Goal: Task Accomplishment & Management: Manage account settings

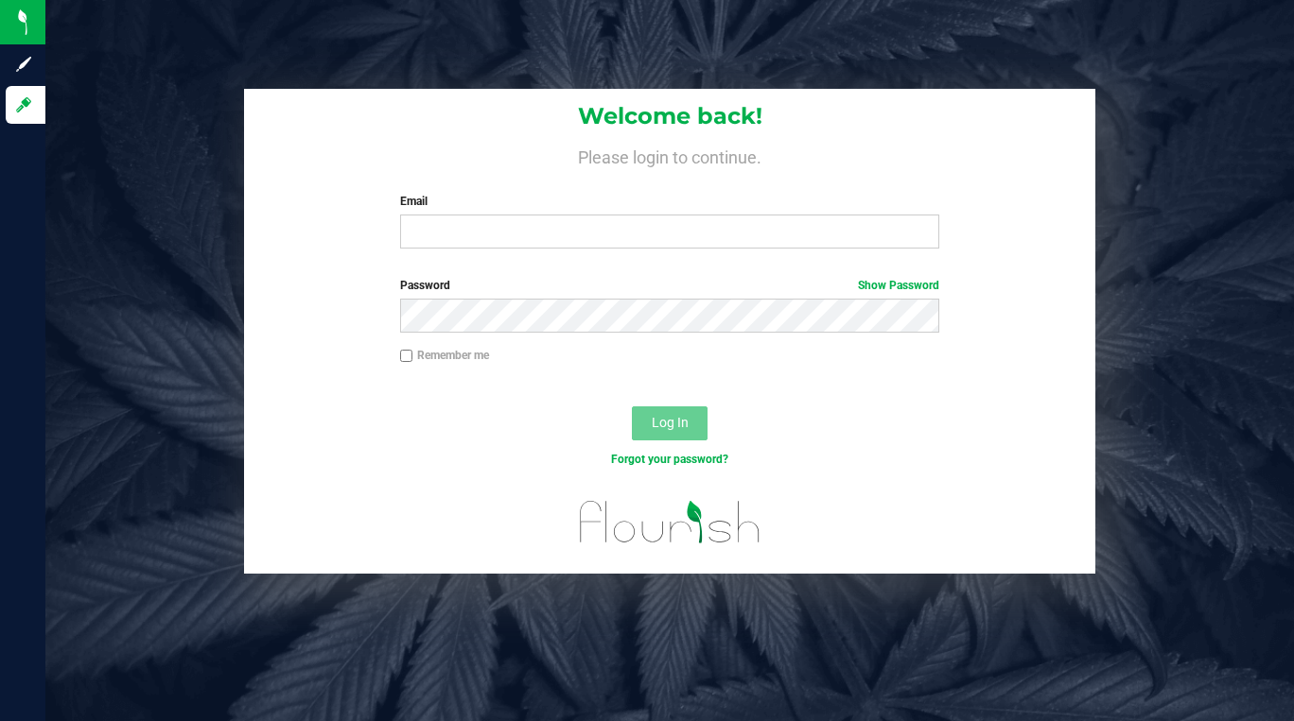
click at [420, 356] on label "Remember me" at bounding box center [444, 355] width 89 height 17
click at [413, 356] on input "Remember me" at bounding box center [406, 356] width 13 height 13
checkbox input "true"
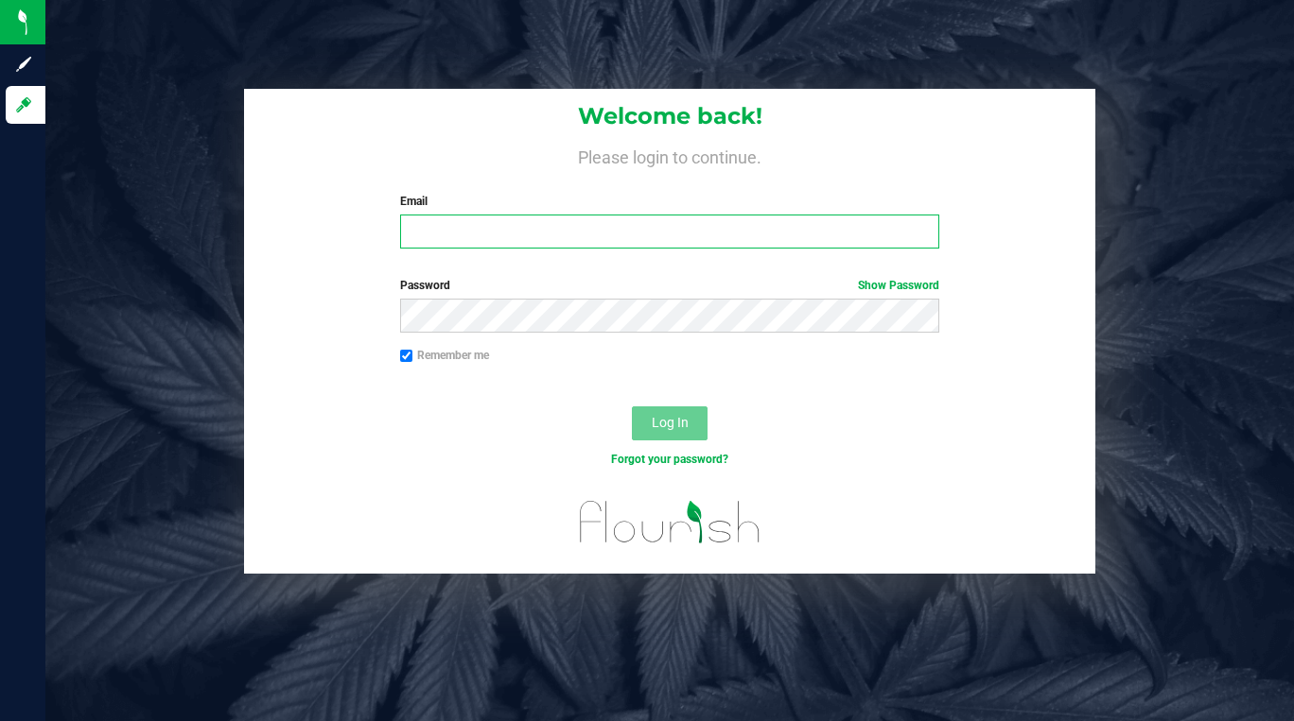
click at [590, 241] on input "Email" at bounding box center [669, 232] width 539 height 34
type input "[PERSON_NAME][EMAIL_ADDRESS][DOMAIN_NAME]"
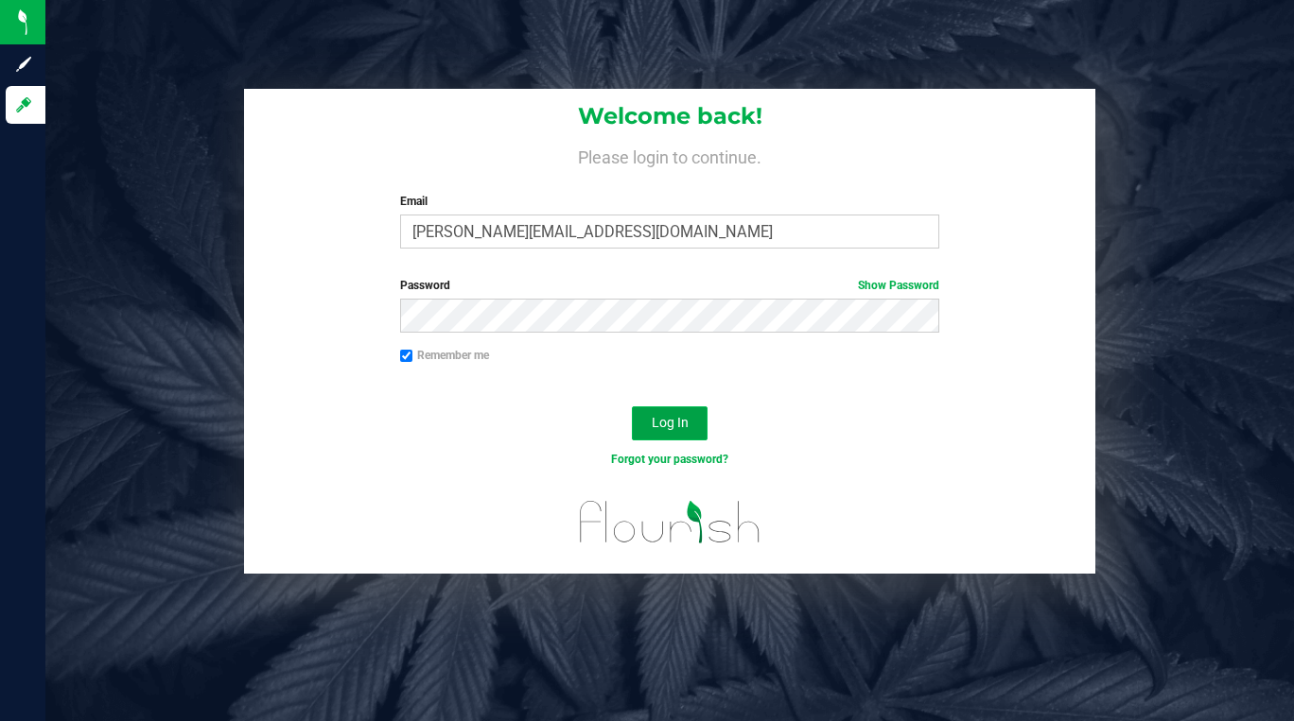
click at [662, 417] on span "Log In" at bounding box center [670, 422] width 37 height 15
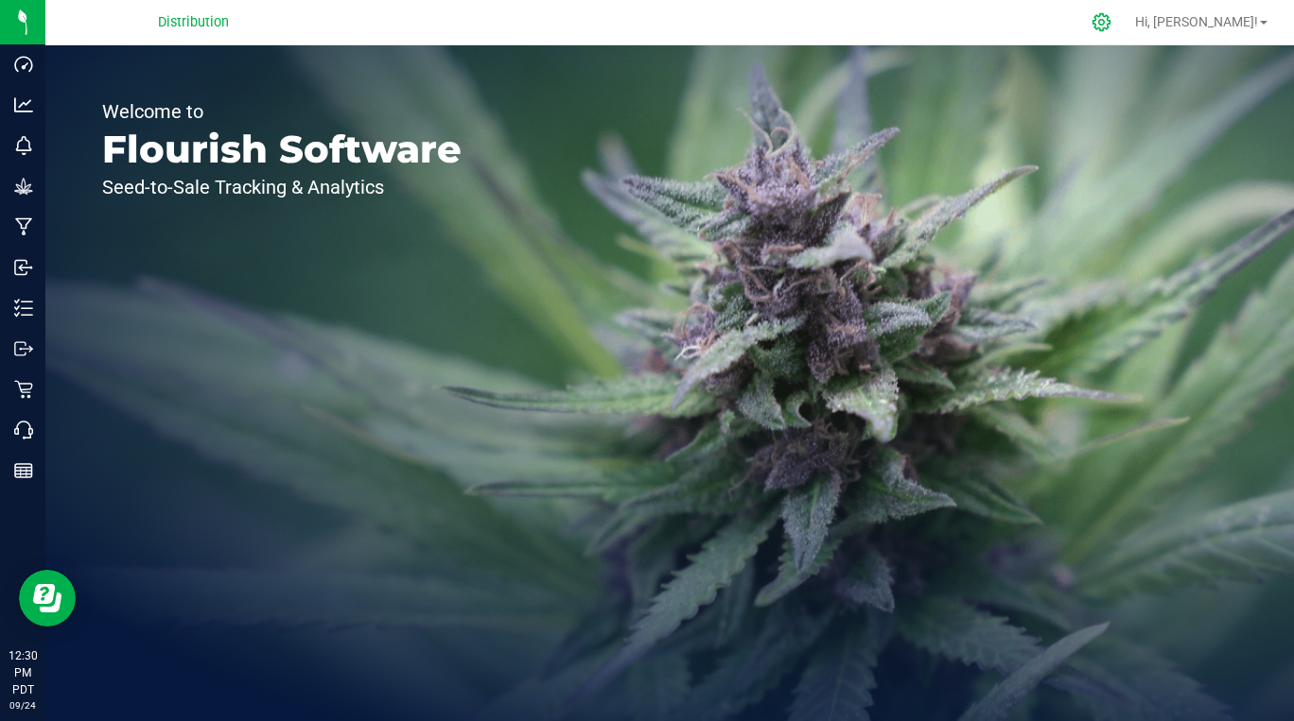
click at [1111, 27] on icon at bounding box center [1101, 22] width 20 height 20
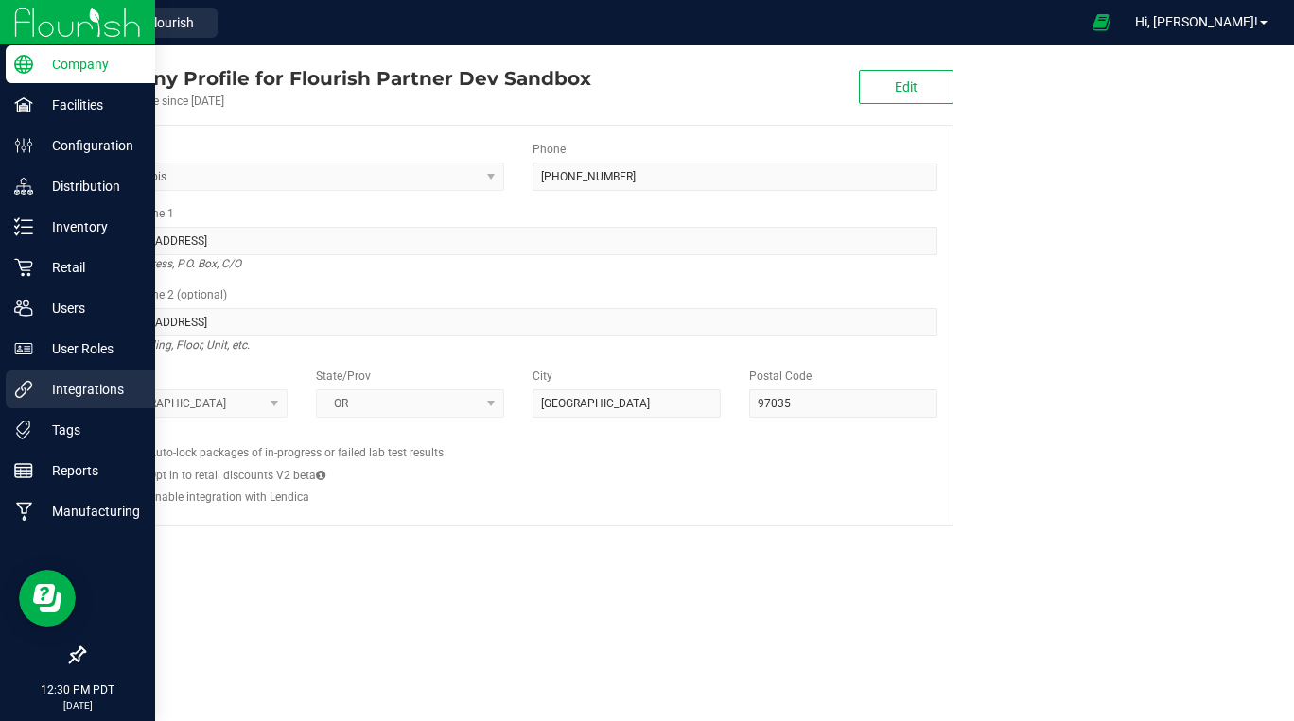
click at [82, 396] on p "Integrations" at bounding box center [89, 389] width 113 height 23
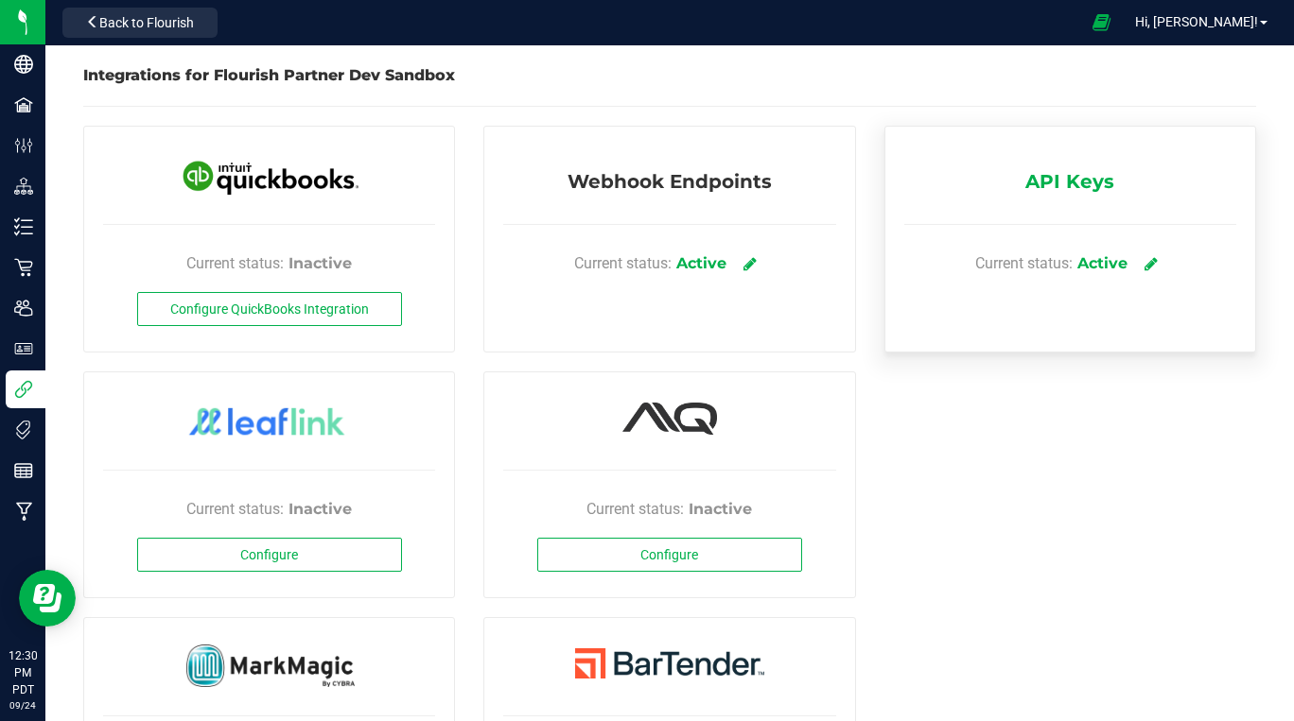
click at [1037, 249] on div "Current status: Active" at bounding box center [1070, 263] width 332 height 57
click at [1143, 269] on icon at bounding box center [1150, 263] width 14 height 17
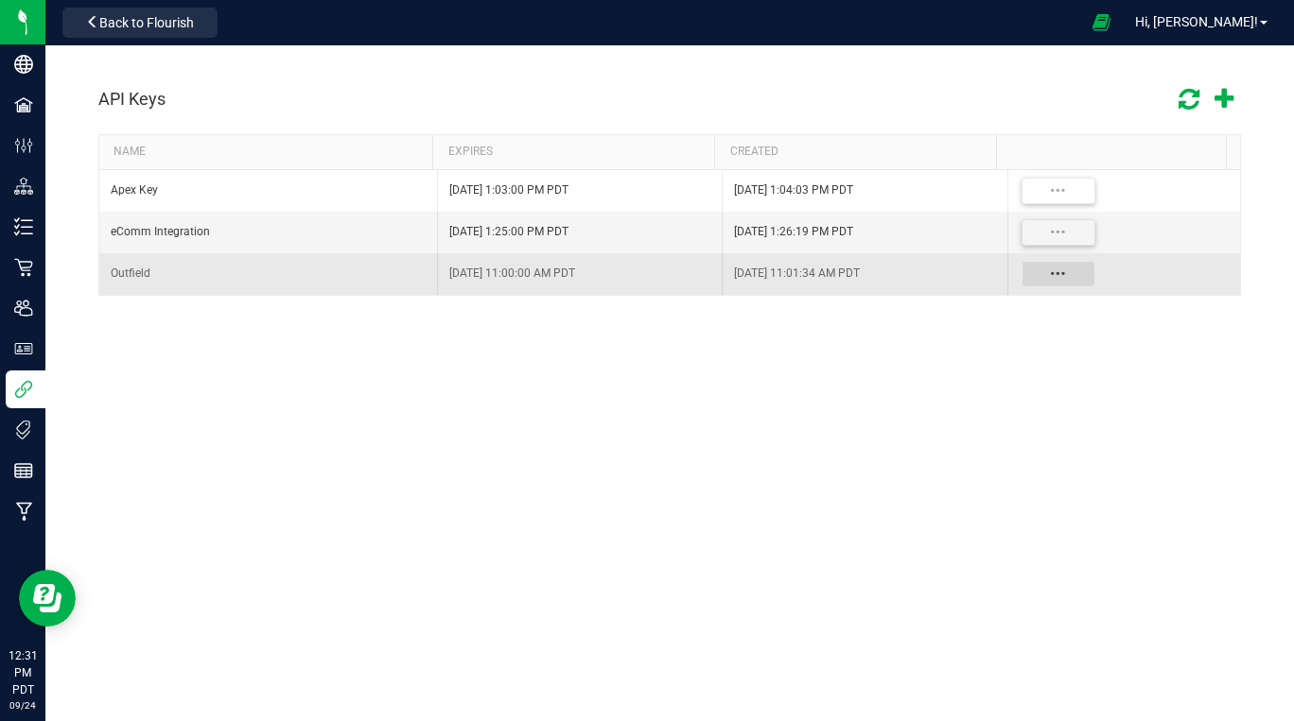
click at [1067, 280] on button "Data table" at bounding box center [1058, 274] width 74 height 26
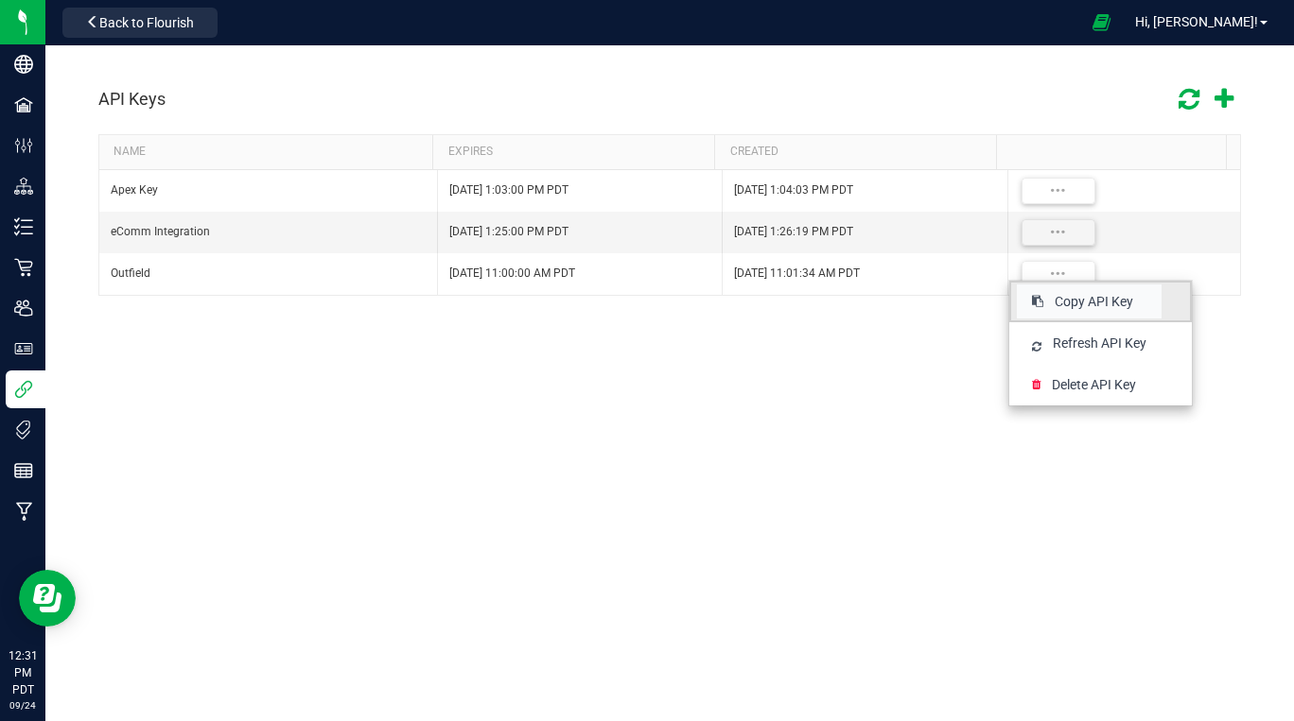
click at [1077, 297] on span "Copy API Key" at bounding box center [1093, 301] width 78 height 19
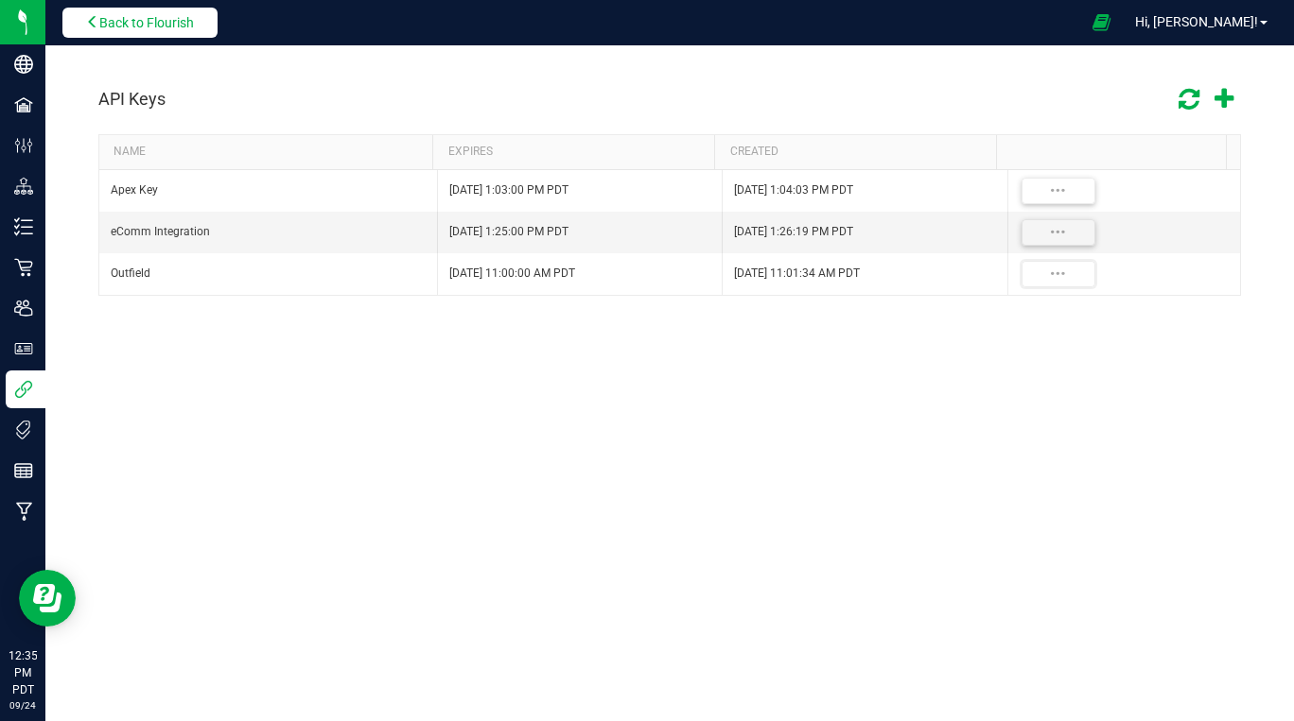
click at [125, 25] on span "Back to Flourish" at bounding box center [146, 22] width 95 height 15
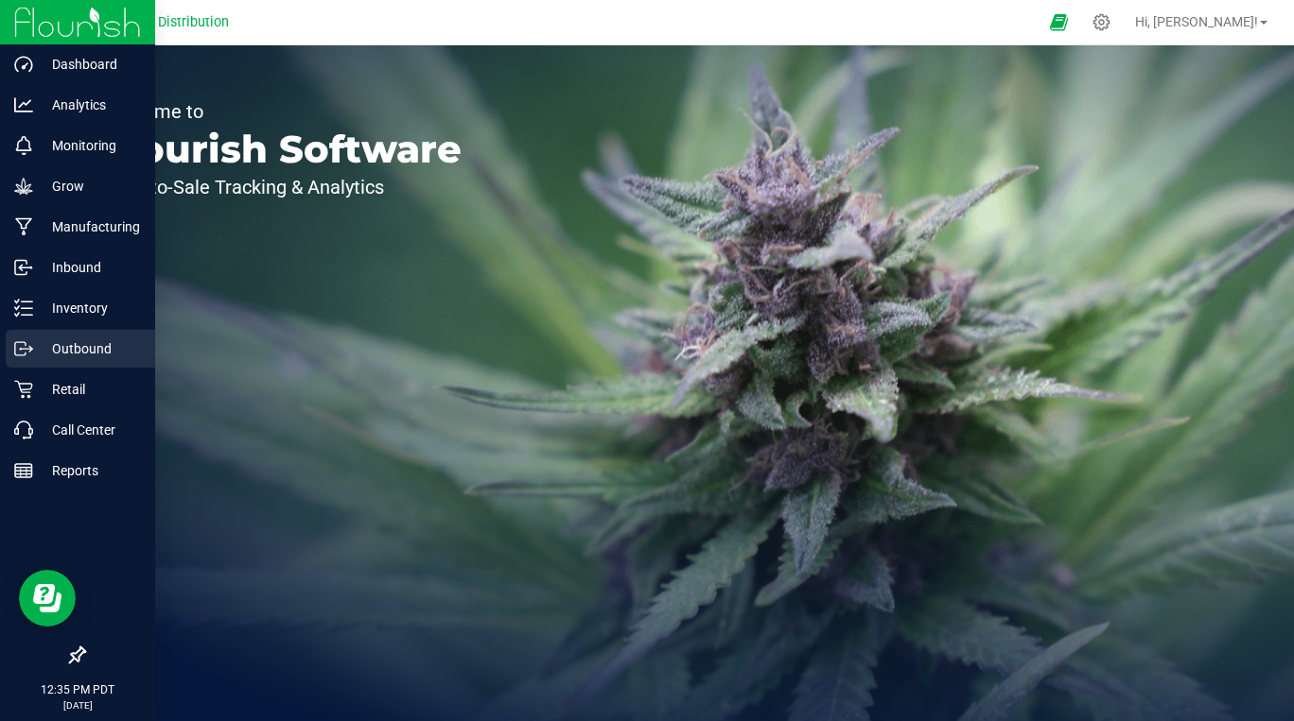
click at [61, 349] on p "Outbound" at bounding box center [89, 349] width 113 height 23
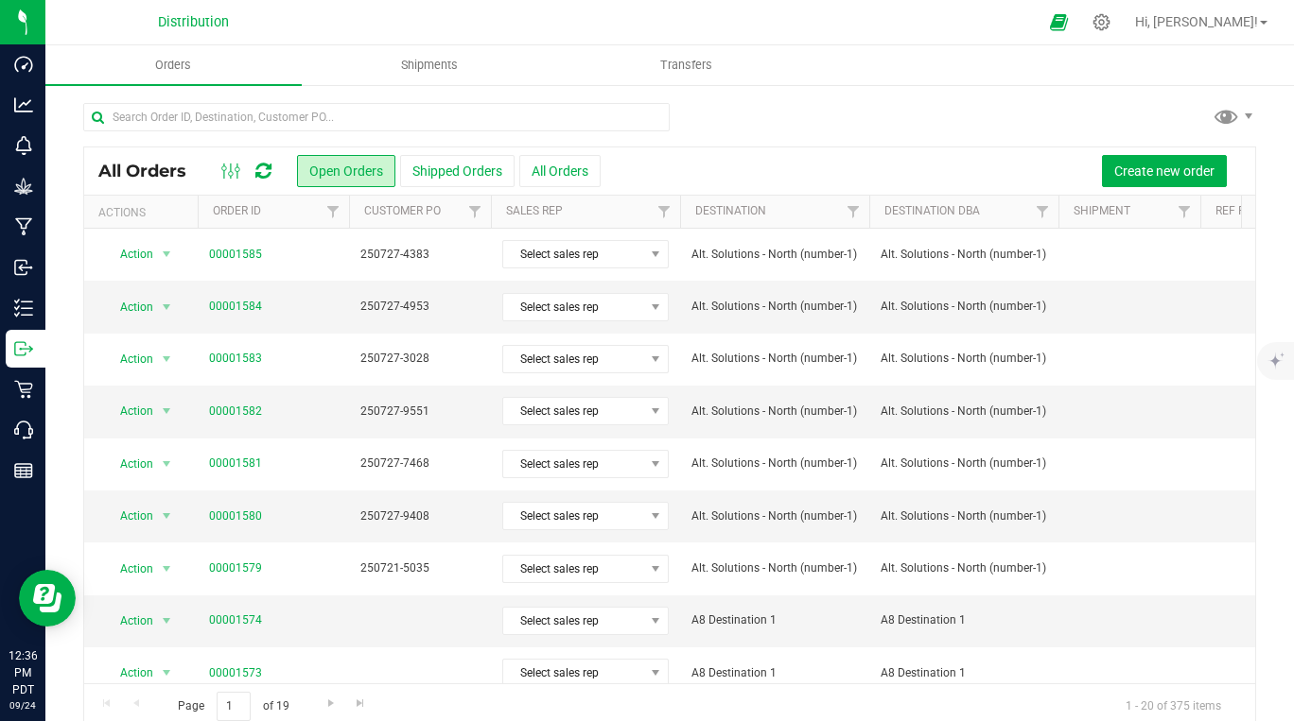
click at [261, 168] on icon at bounding box center [263, 171] width 16 height 19
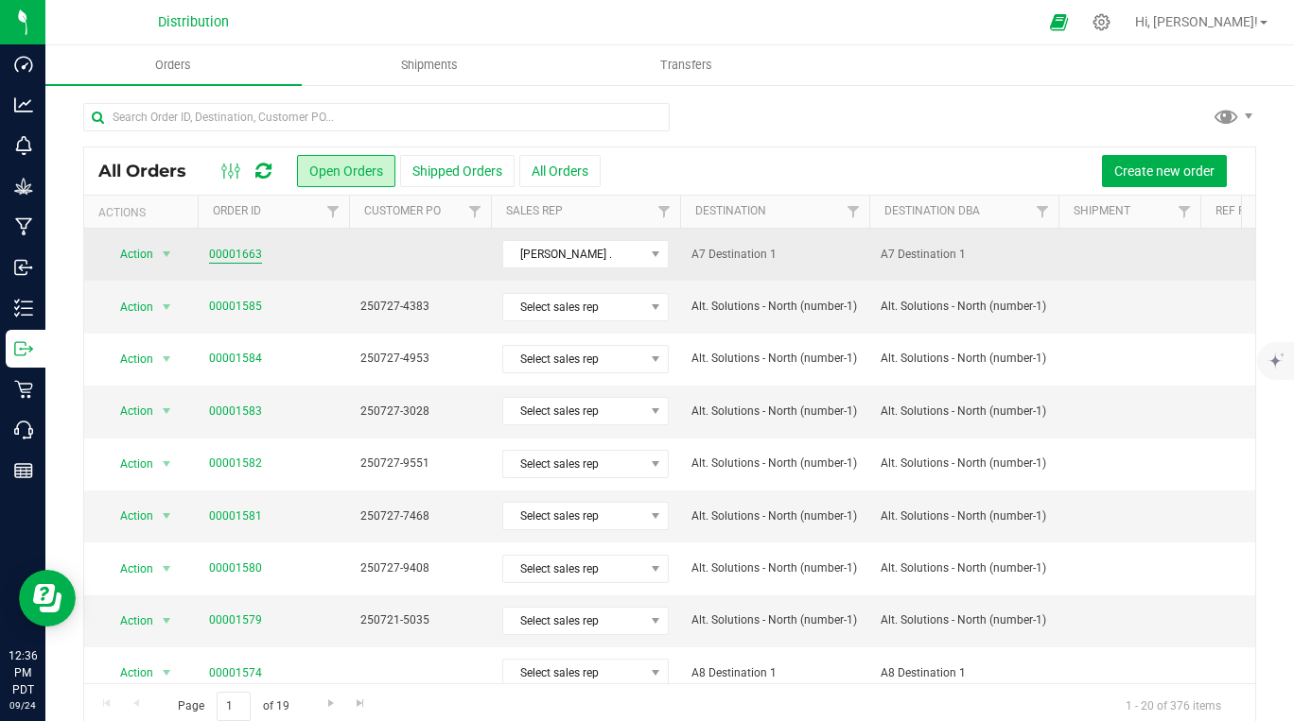
click at [236, 252] on link "00001663" at bounding box center [235, 255] width 53 height 18
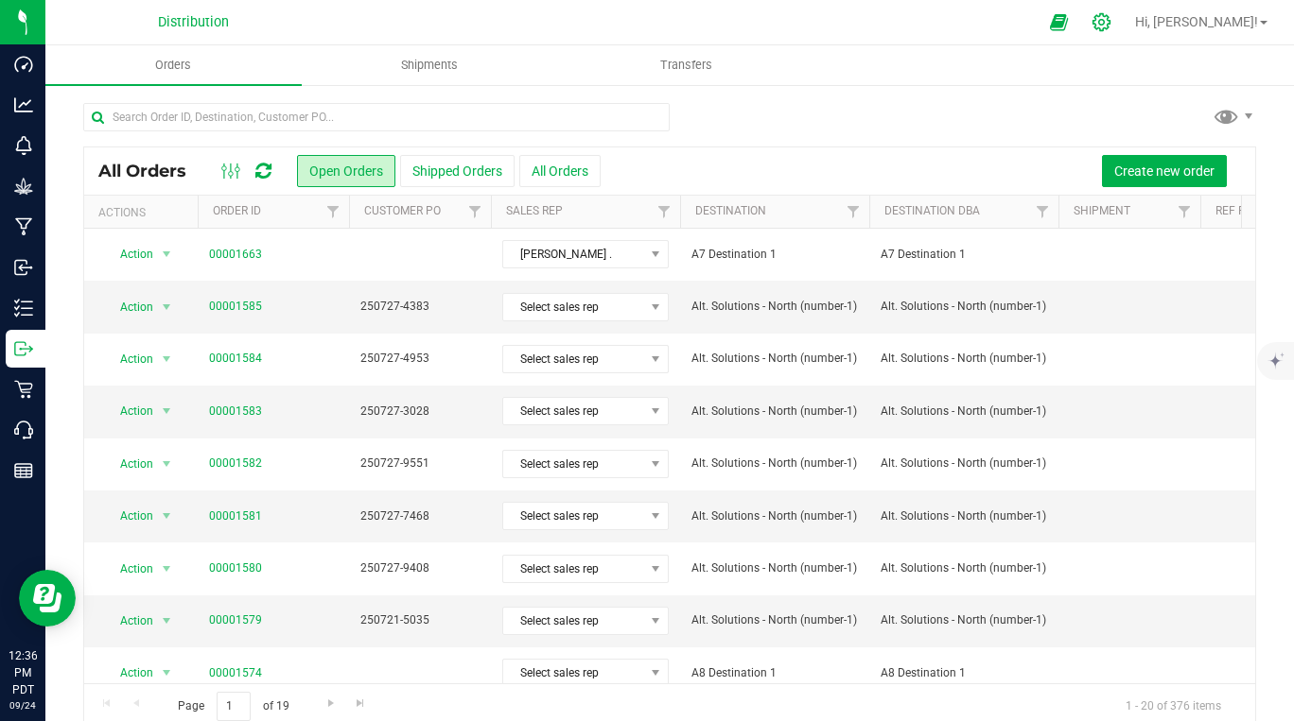
click at [1110, 24] on icon at bounding box center [1101, 22] width 18 height 18
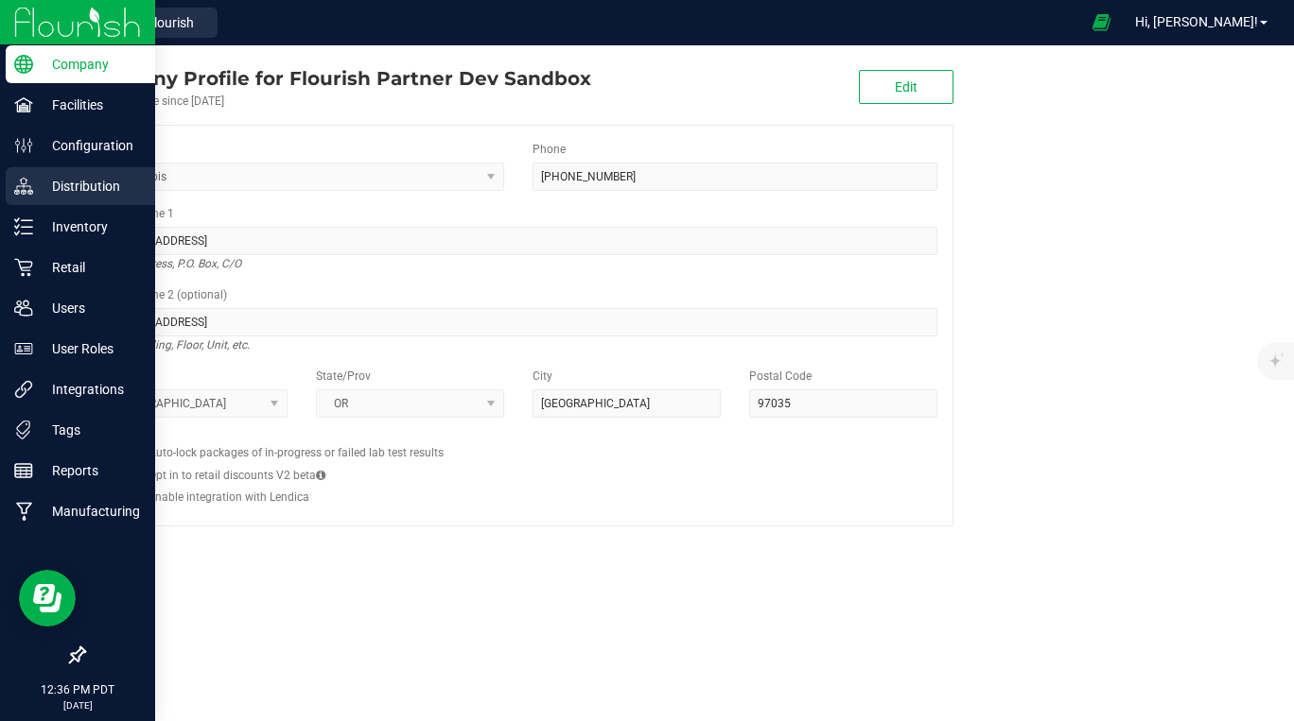
click at [95, 195] on p "Distribution" at bounding box center [89, 186] width 113 height 23
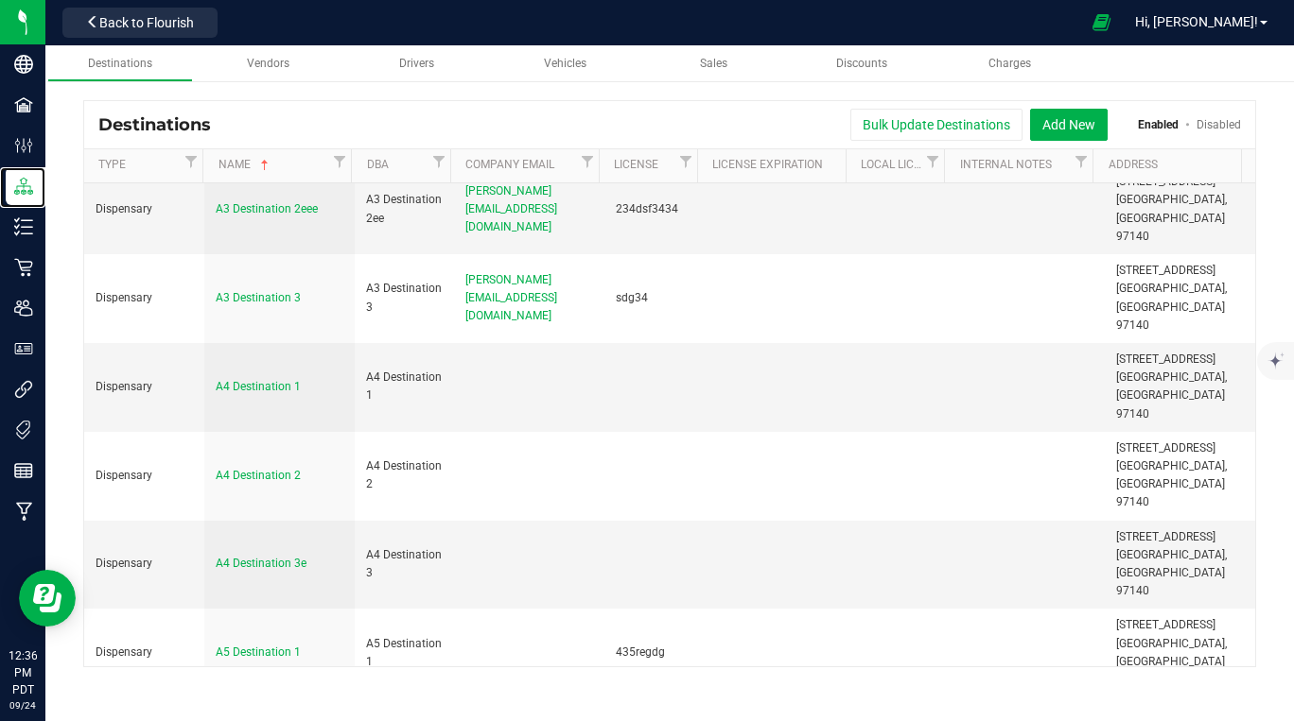
scroll to position [1141, 0]
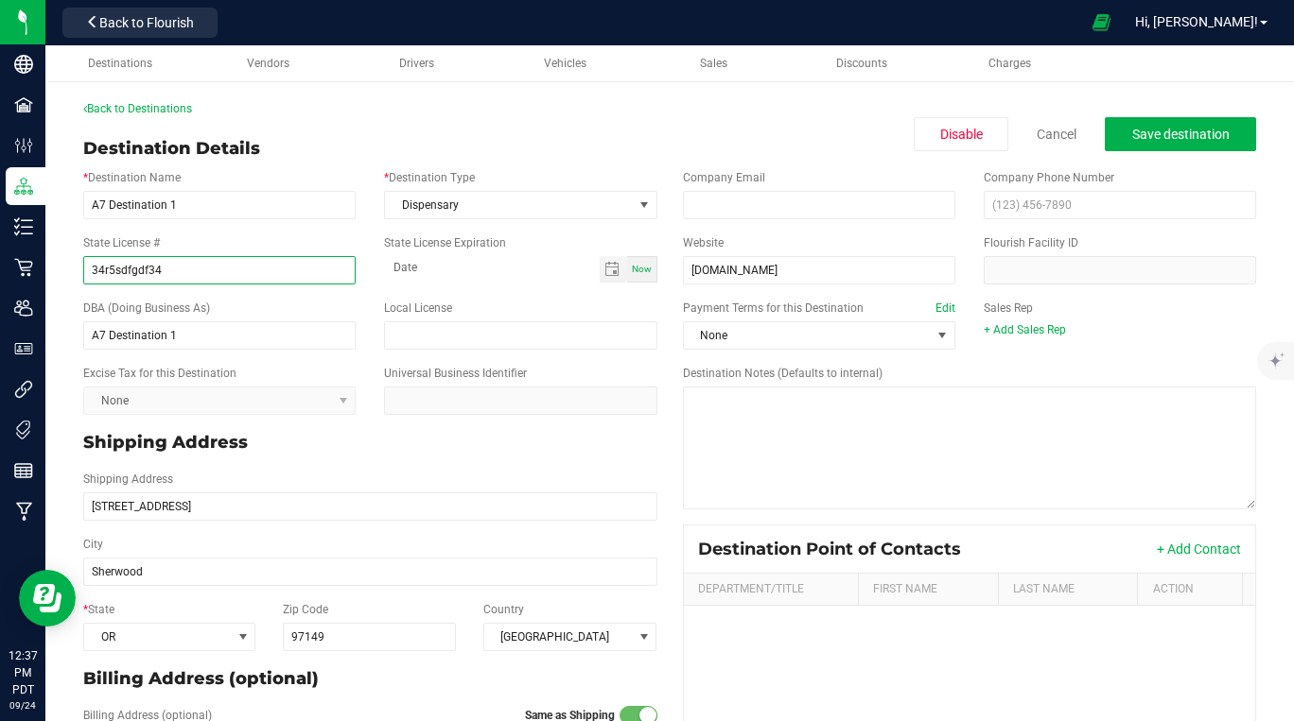
click at [242, 278] on input "34r5sdfgdf34" at bounding box center [219, 270] width 272 height 28
type input "34r5sdfgdf34e"
click at [1132, 135] on span "Save destination" at bounding box center [1180, 134] width 97 height 15
